Goal: Check status: Check status

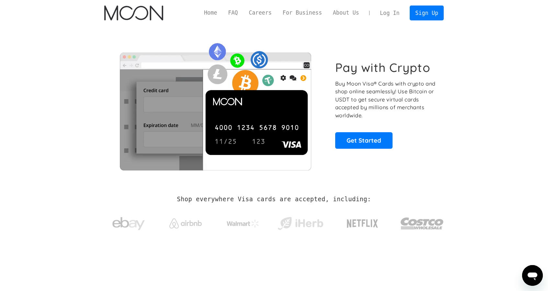
click at [381, 17] on link "Log In" at bounding box center [389, 13] width 30 height 14
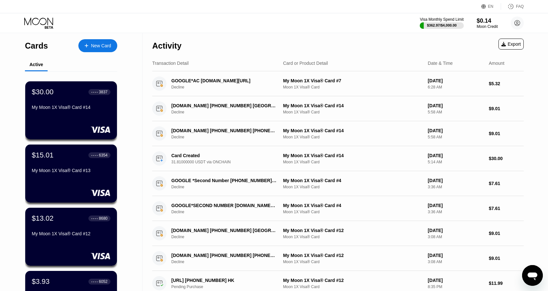
click at [7, 155] on div "Cards New Card Active $30.00 ● ● ● ● 3837 My Moon 1X Visa® Card #14 $15.01 ● ● …" at bounding box center [71, 230] width 142 height 394
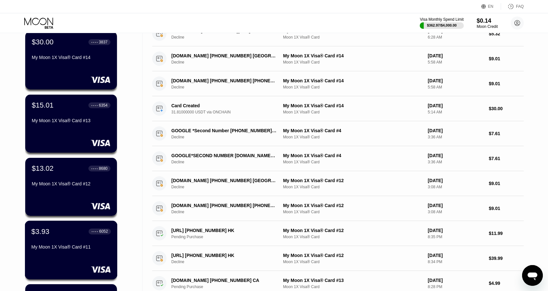
scroll to position [97, 0]
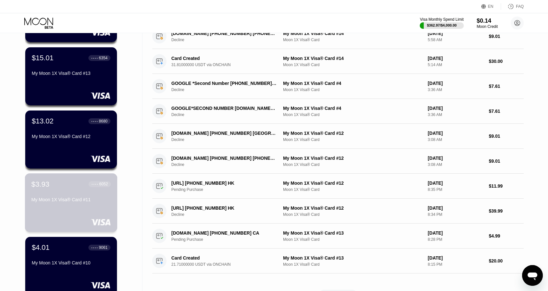
click at [63, 185] on div "$3.93 ● ● ● ● 6052" at bounding box center [70, 184] width 79 height 8
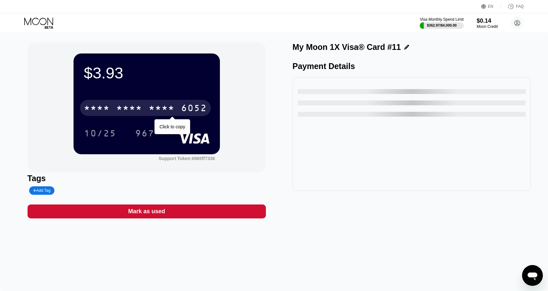
click at [155, 107] on div "* * * *" at bounding box center [162, 109] width 26 height 10
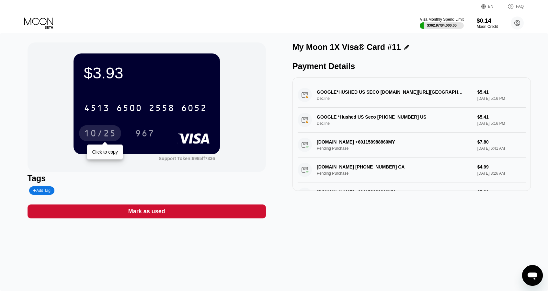
click at [96, 138] on div "10/25" at bounding box center [100, 134] width 32 height 10
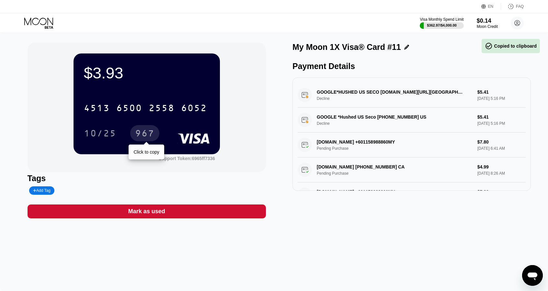
click at [153, 131] on div "967" at bounding box center [144, 134] width 19 height 10
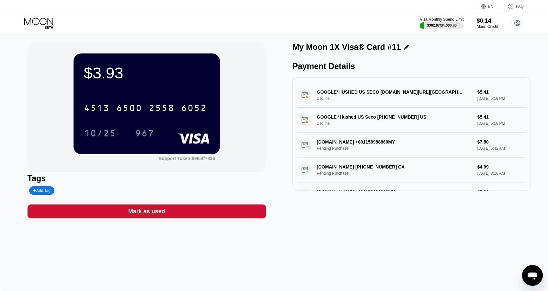
click at [320, 218] on div "My Moon 1X Visa® Card #11 Payment Details GOOGLE*HUSHED US SECO G.CO/HELPPAY#US…" at bounding box center [411, 130] width 238 height 176
